Goal: Information Seeking & Learning: Learn about a topic

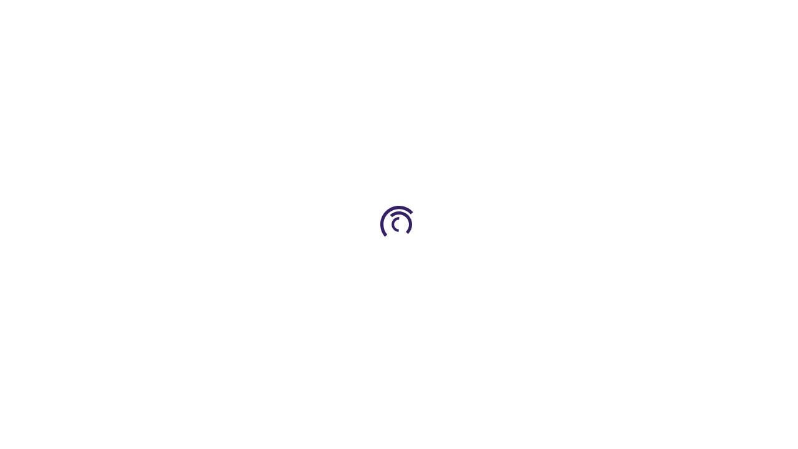
scroll to position [870, 0]
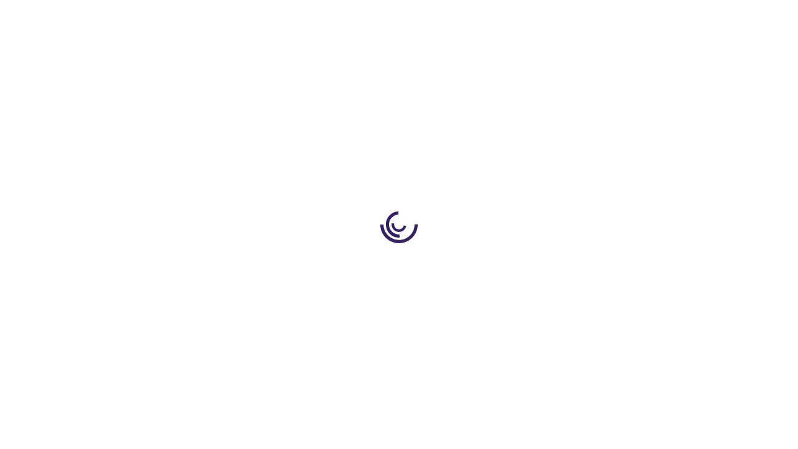
scroll to position [2001, 0]
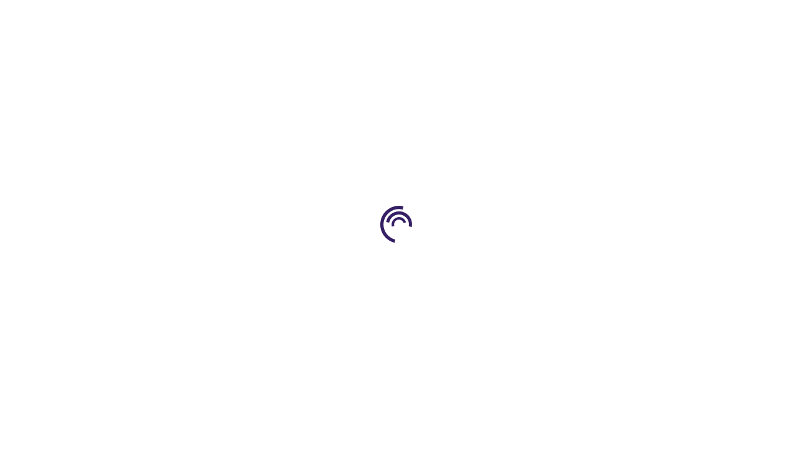
scroll to position [1888, 0]
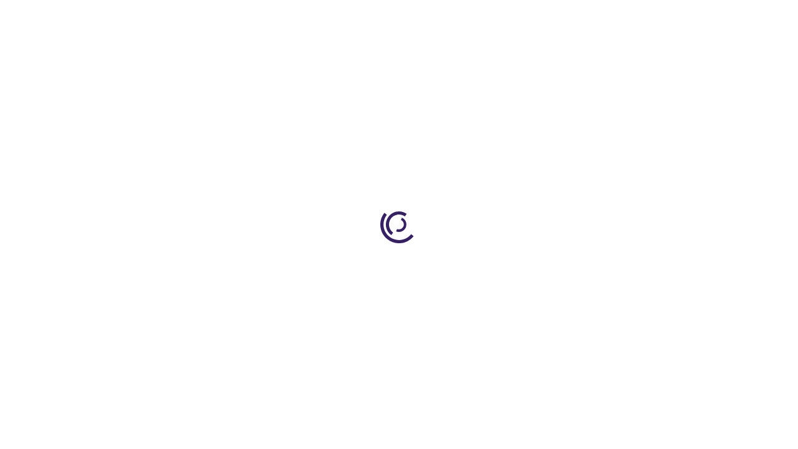
scroll to position [1771, 0]
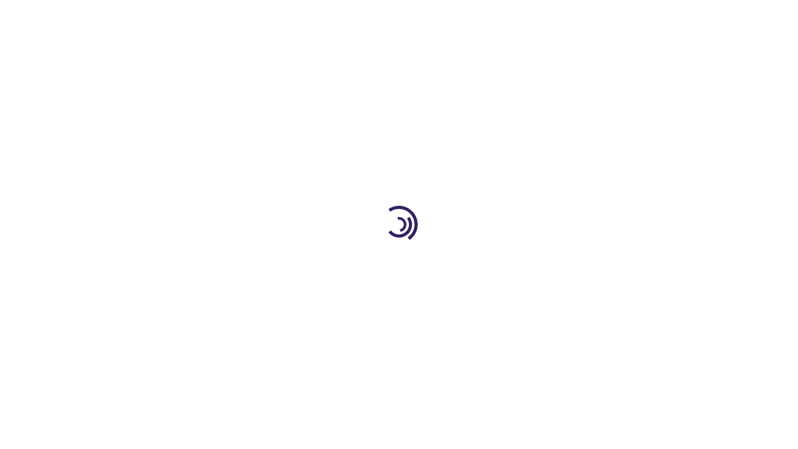
scroll to position [1771, 0]
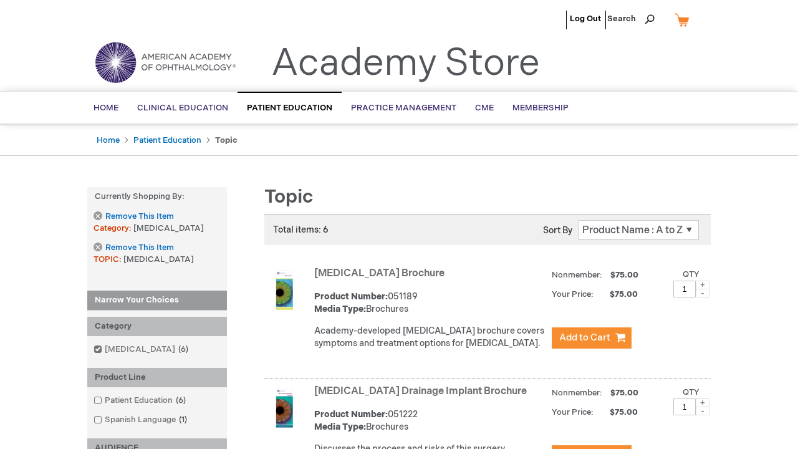
scroll to position [2231, 0]
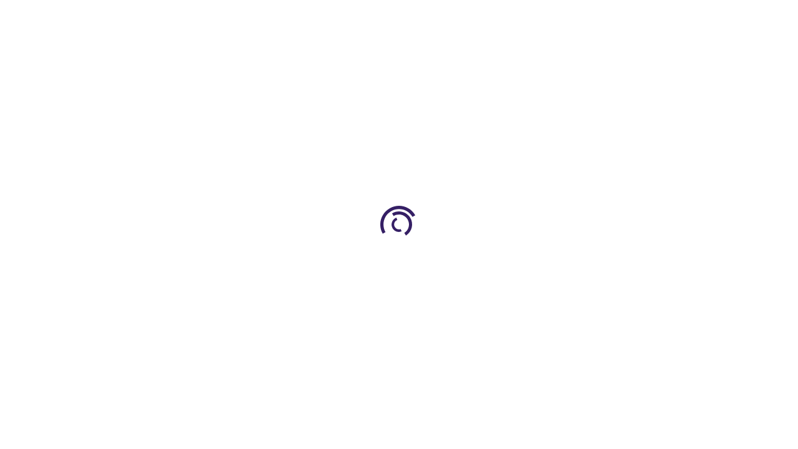
scroll to position [741, 0]
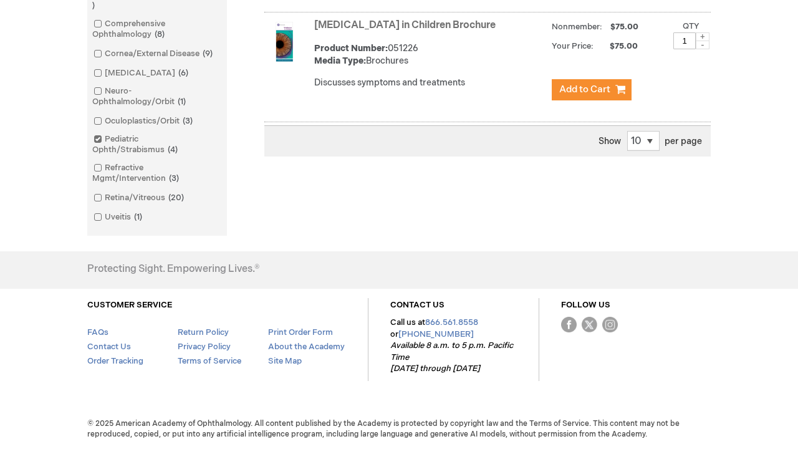
scroll to position [2113, 0]
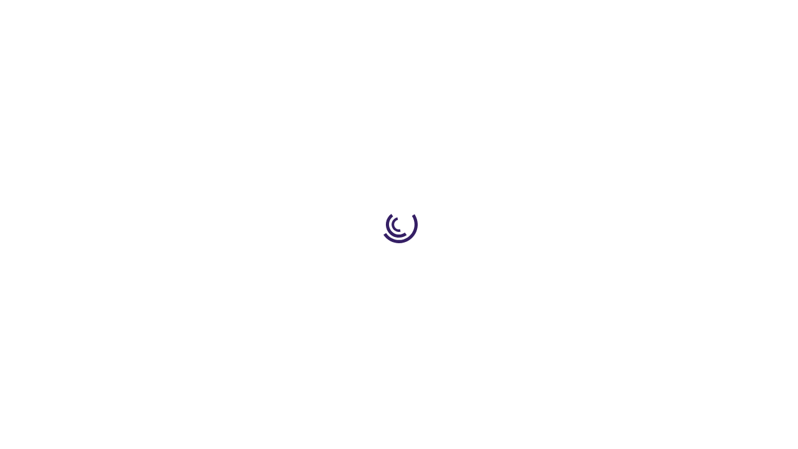
scroll to position [545, 0]
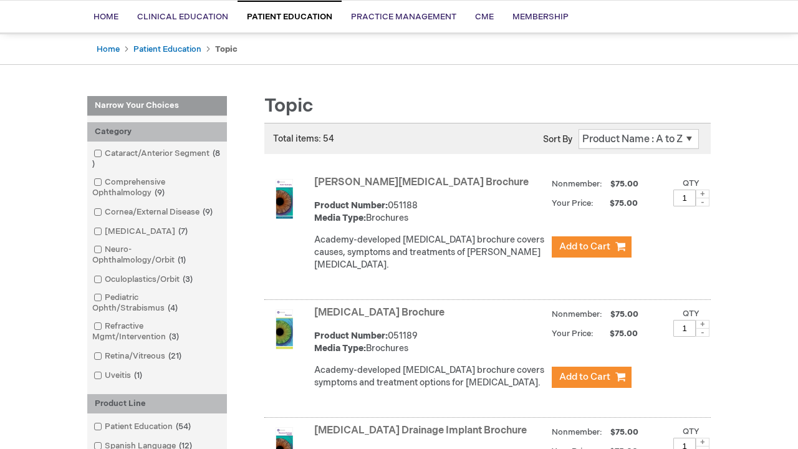
scroll to position [1212, 0]
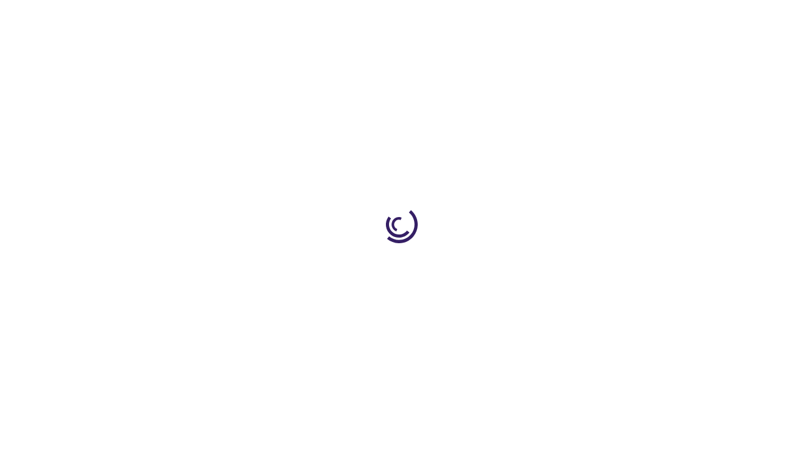
scroll to position [1320, 0]
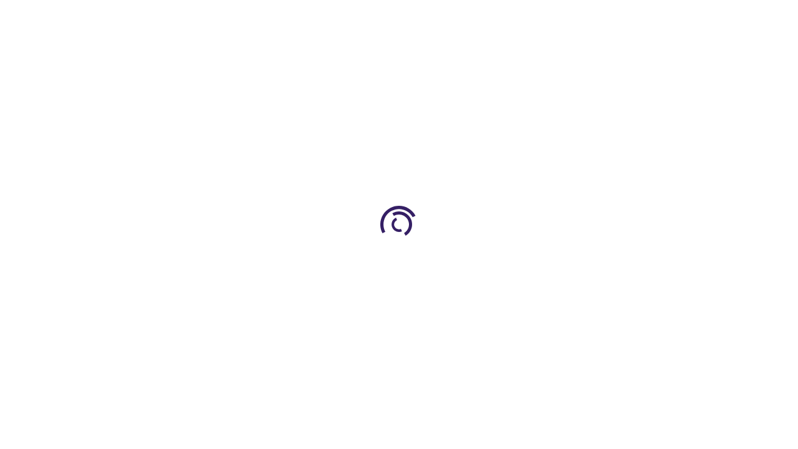
scroll to position [1221, 0]
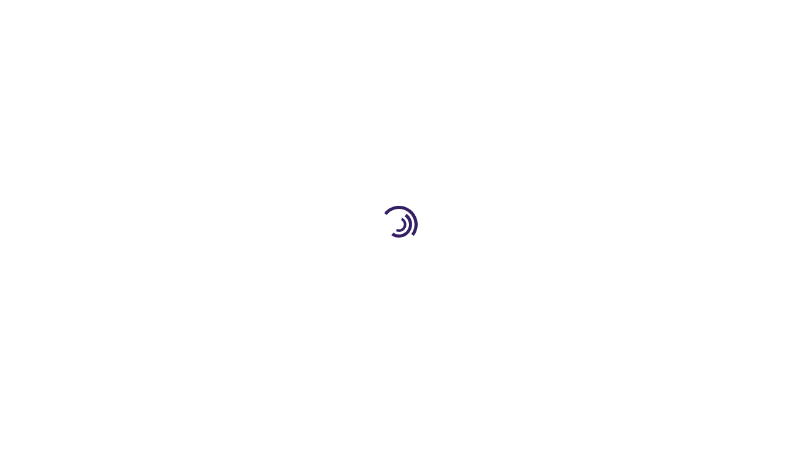
scroll to position [1865, 0]
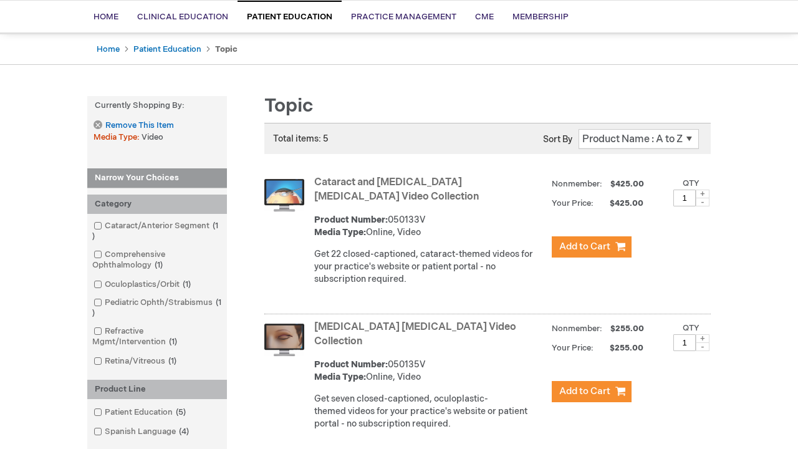
scroll to position [691, 0]
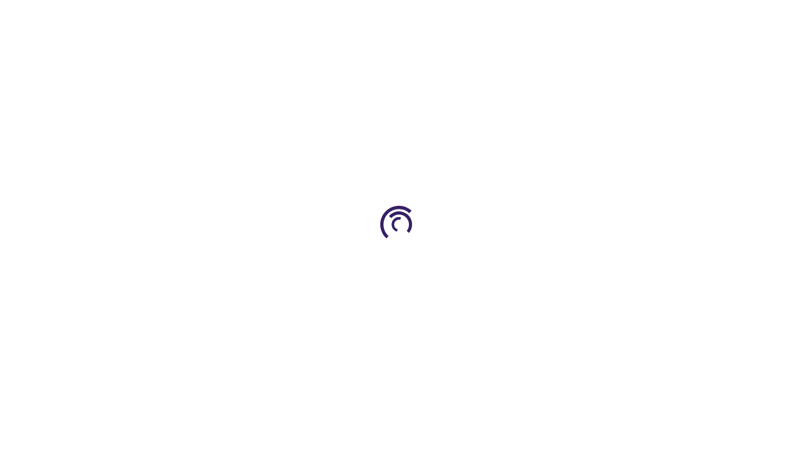
scroll to position [684, 0]
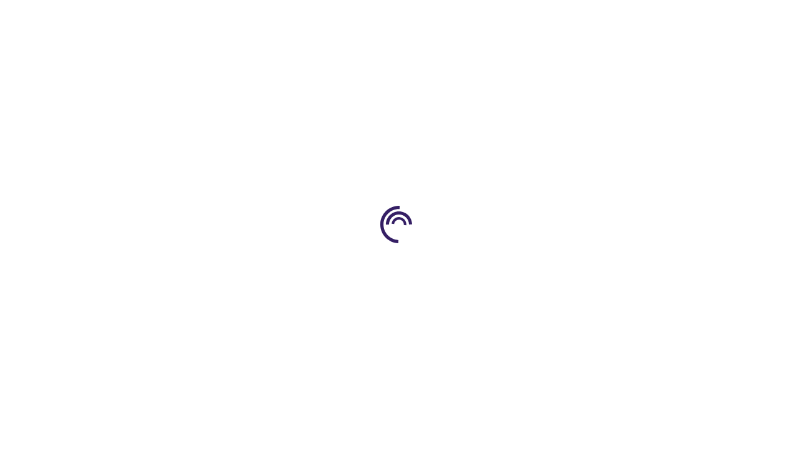
scroll to position [355, 0]
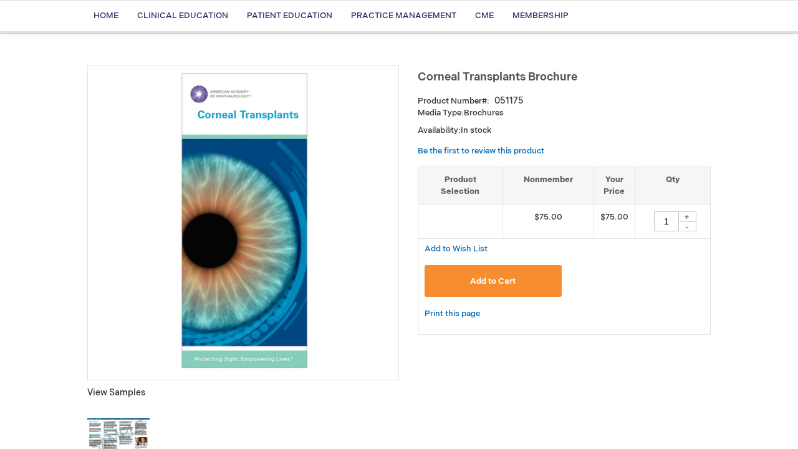
scroll to position [983, 0]
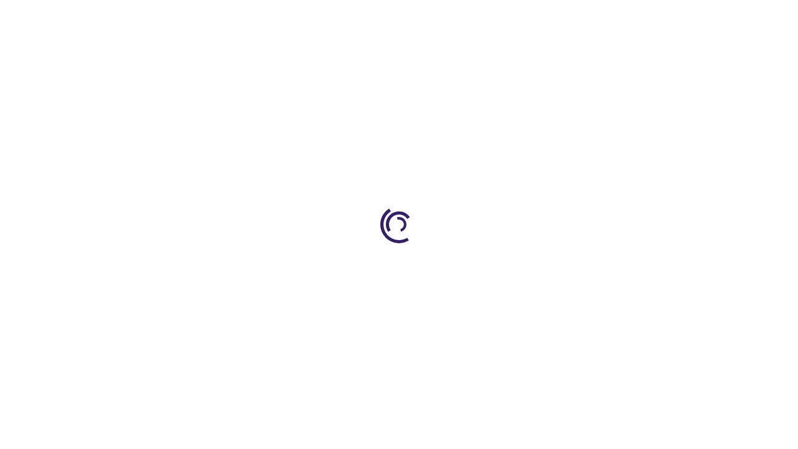
scroll to position [301, 0]
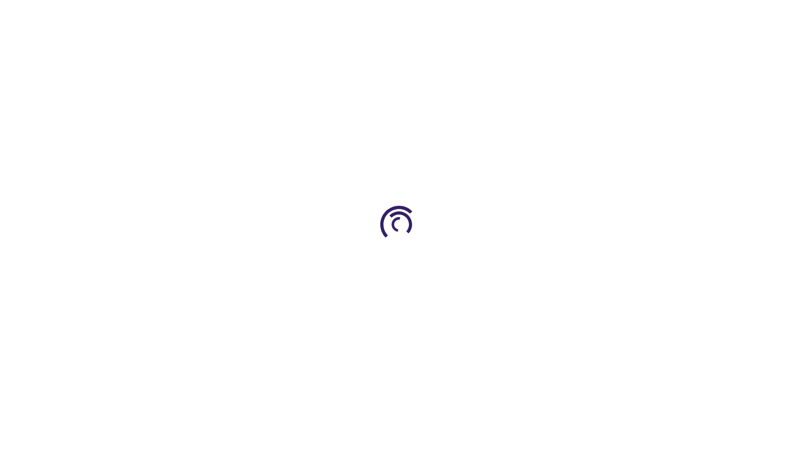
scroll to position [1048, 0]
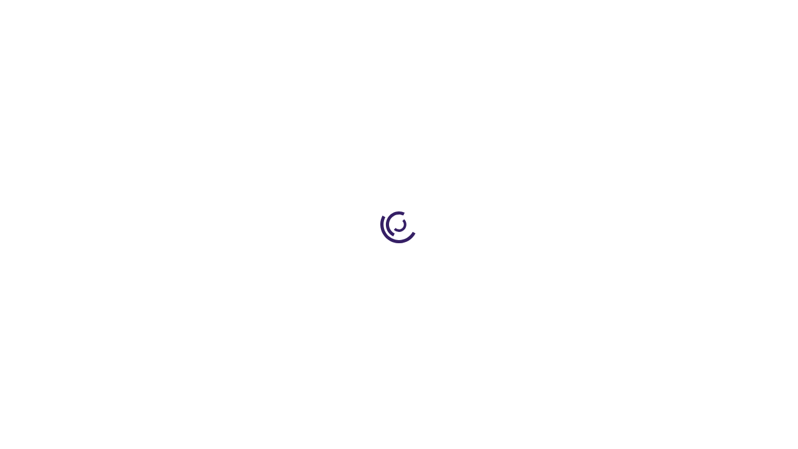
scroll to position [562, 0]
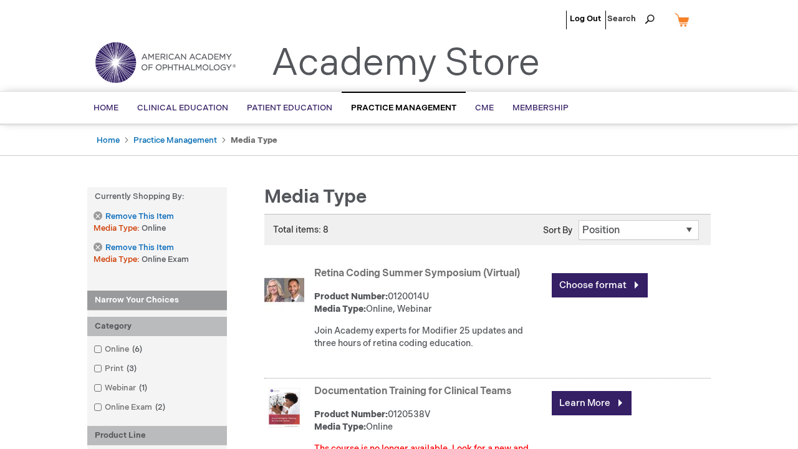
scroll to position [1160, 0]
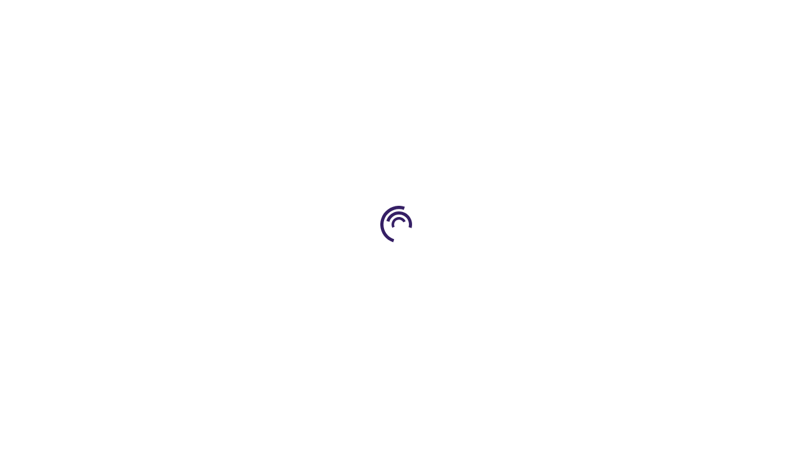
scroll to position [1079, 0]
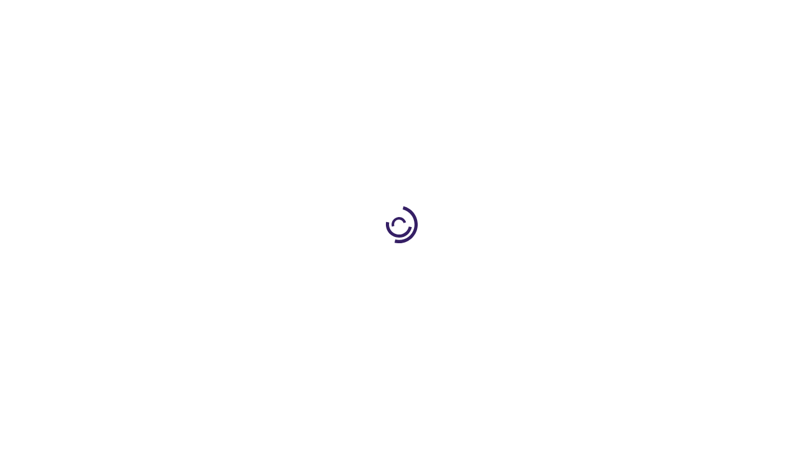
scroll to position [1077, 0]
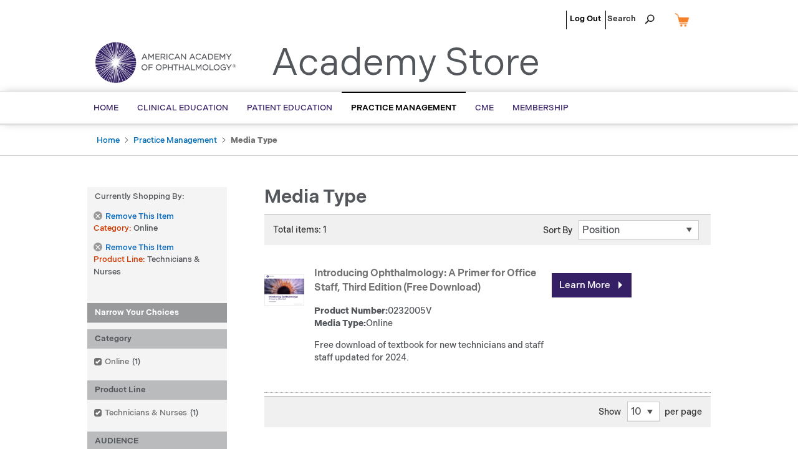
scroll to position [1550, 0]
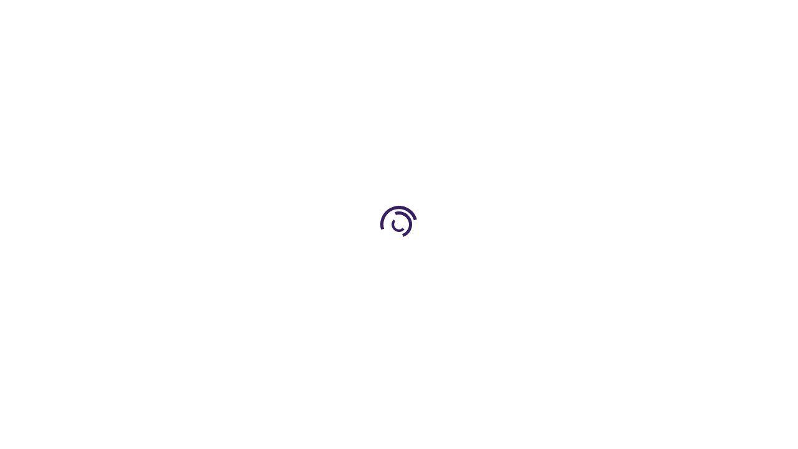
scroll to position [321, 0]
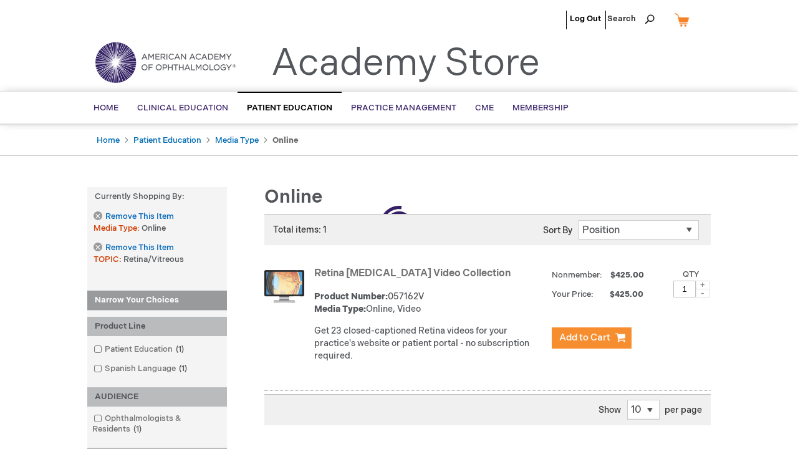
scroll to position [297, 0]
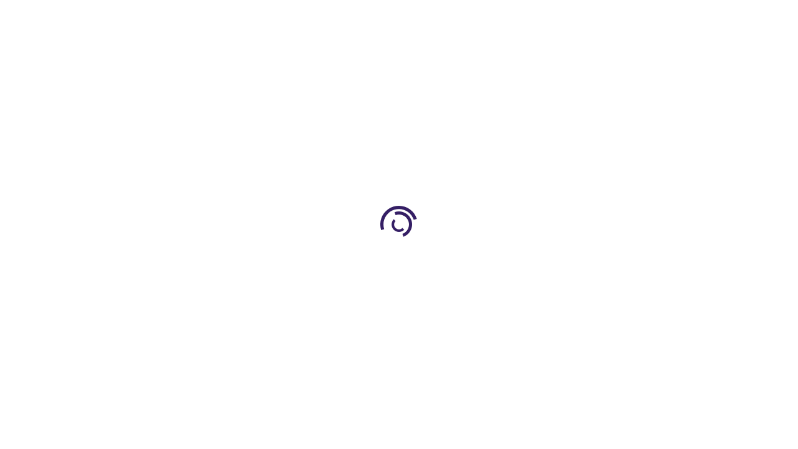
scroll to position [293, 0]
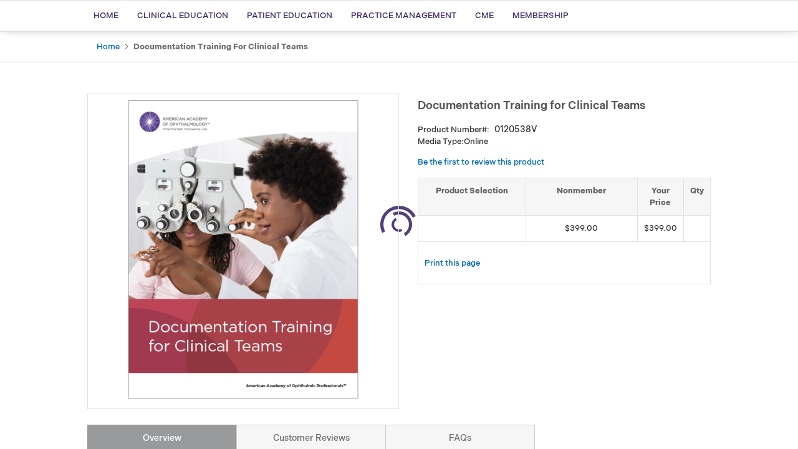
scroll to position [756, 0]
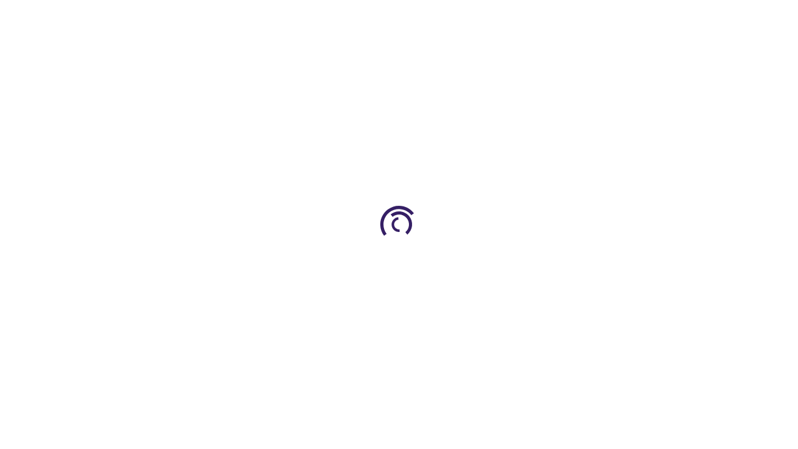
scroll to position [2682, 0]
type input "0"
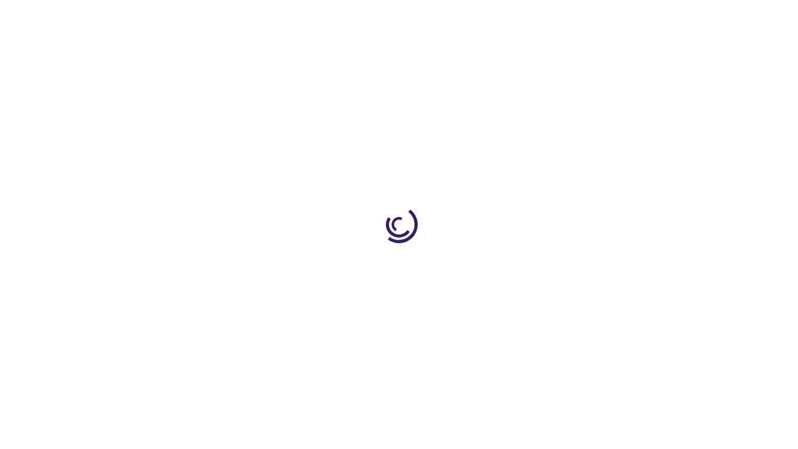
scroll to position [628, 0]
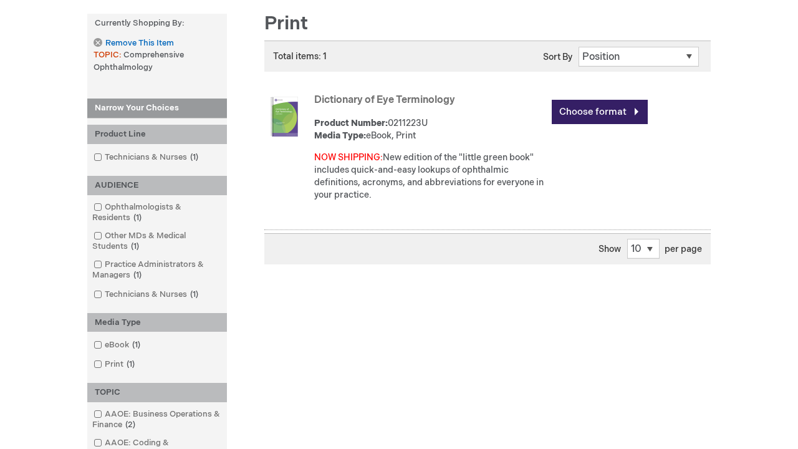
scroll to position [1594, 0]
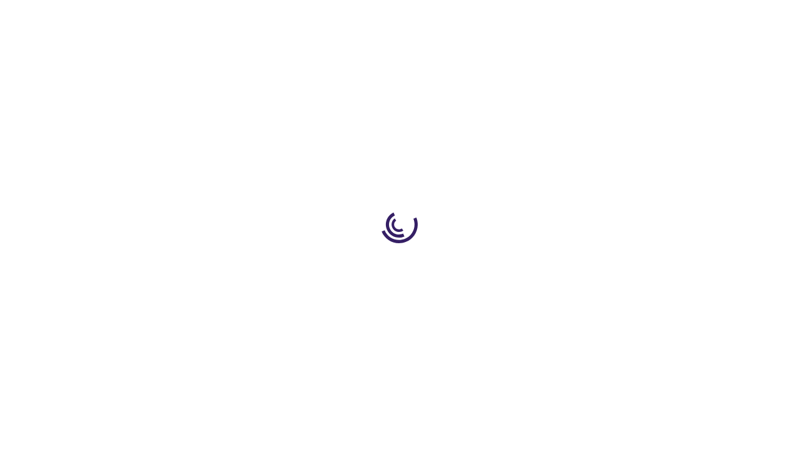
scroll to position [487, 0]
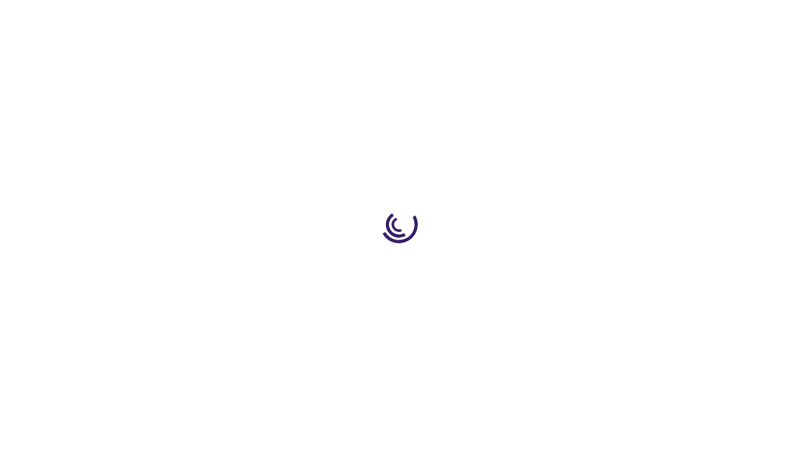
scroll to position [1627, 0]
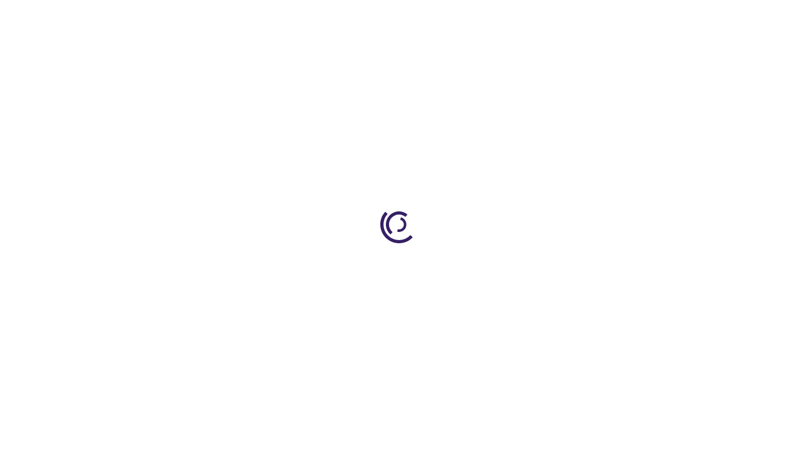
scroll to position [1627, 0]
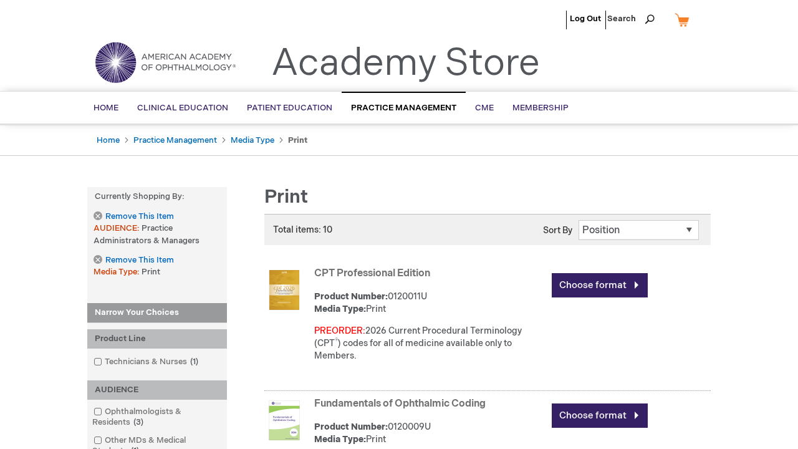
scroll to position [1156, 0]
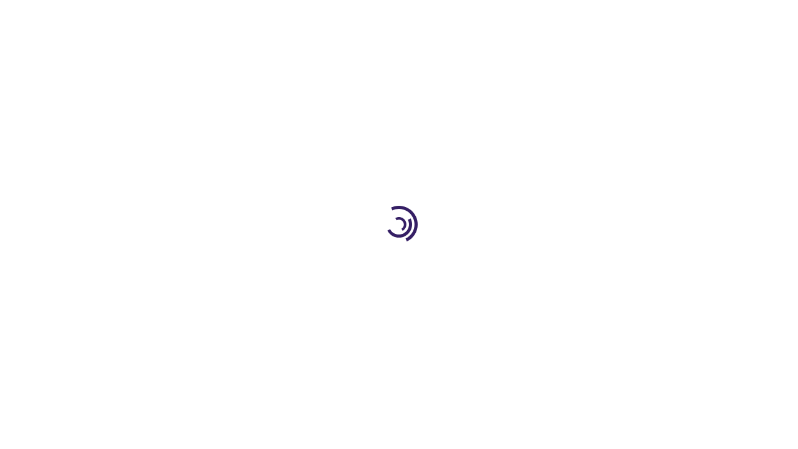
scroll to position [1139, 0]
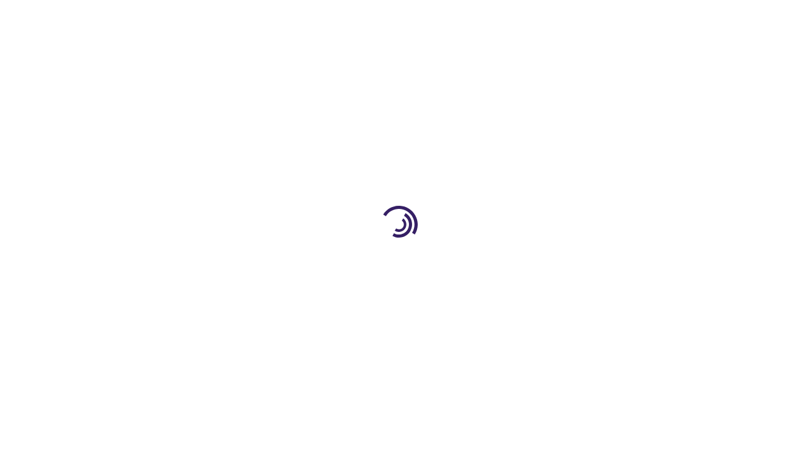
scroll to position [1796, 0]
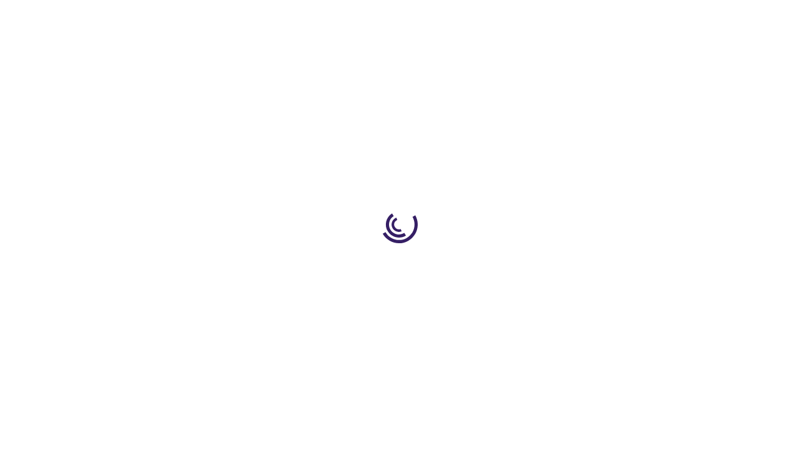
scroll to position [1462, 0]
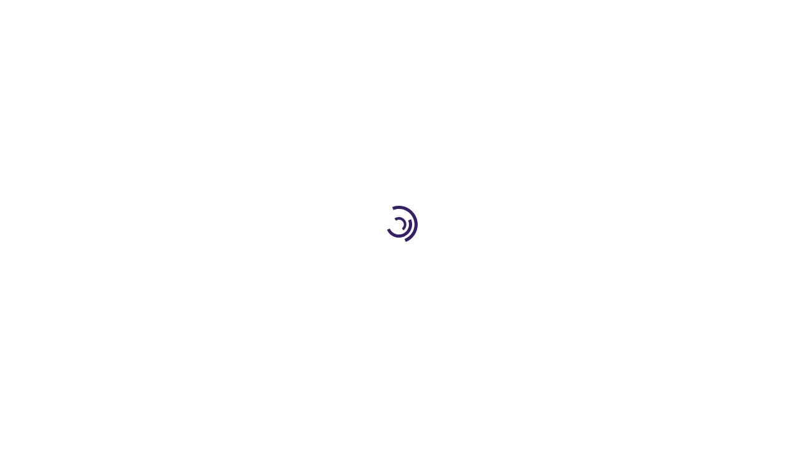
scroll to position [1933, 0]
